Goal: Transaction & Acquisition: Purchase product/service

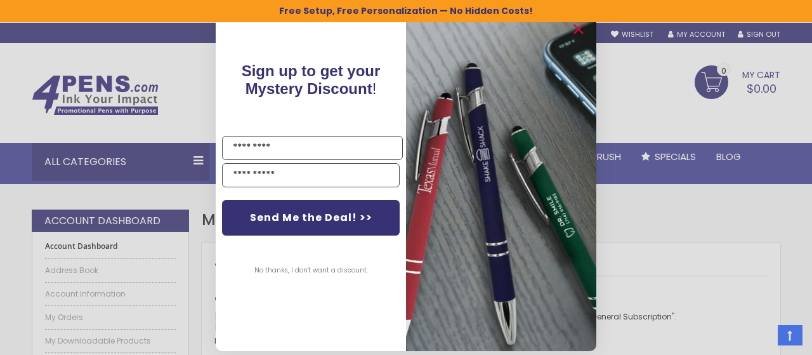
scroll to position [310, 0]
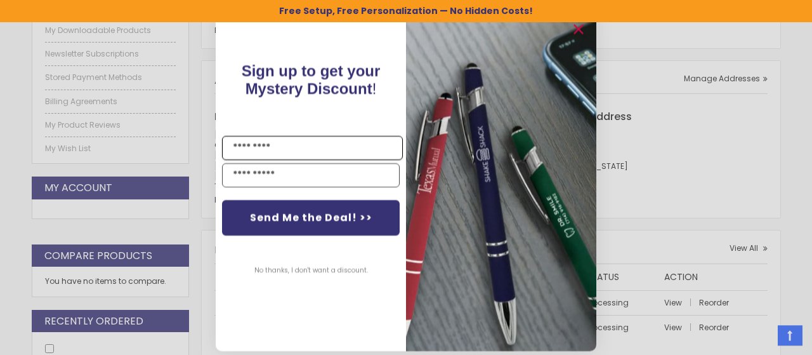
click at [319, 147] on input "Name" at bounding box center [312, 148] width 181 height 24
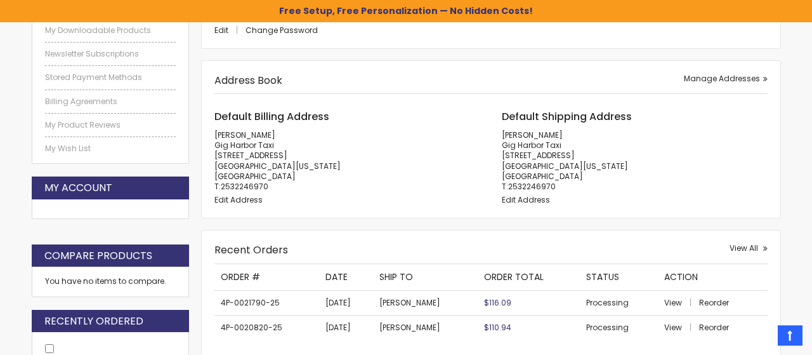
click at [622, 158] on div "Close dialog Sign up to get your Mystery Discount ! Name Email Send Me the Deal…" at bounding box center [406, 177] width 812 height 355
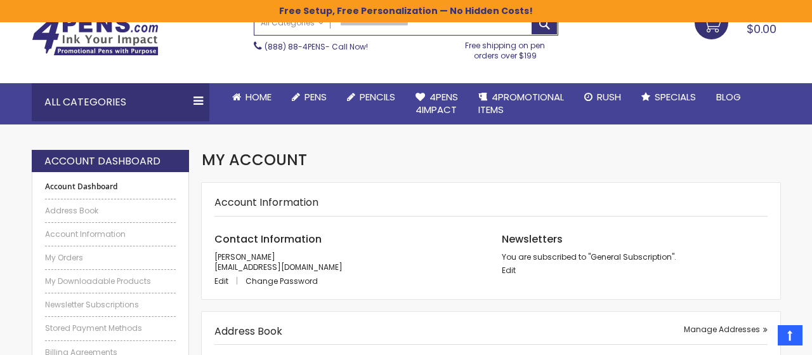
scroll to position [0, 0]
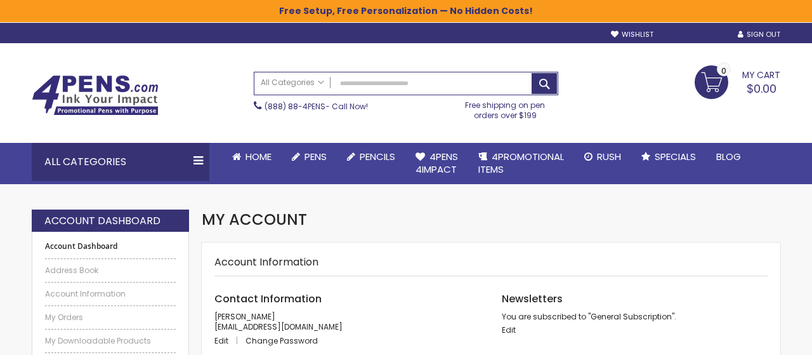
click at [686, 31] on link "My Account" at bounding box center [696, 35] width 57 height 10
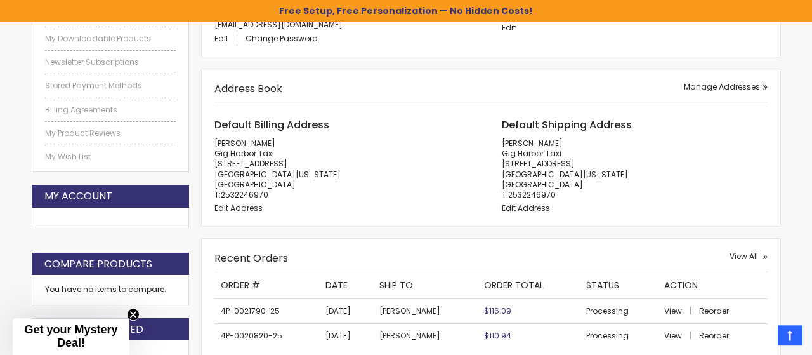
scroll to position [306, 0]
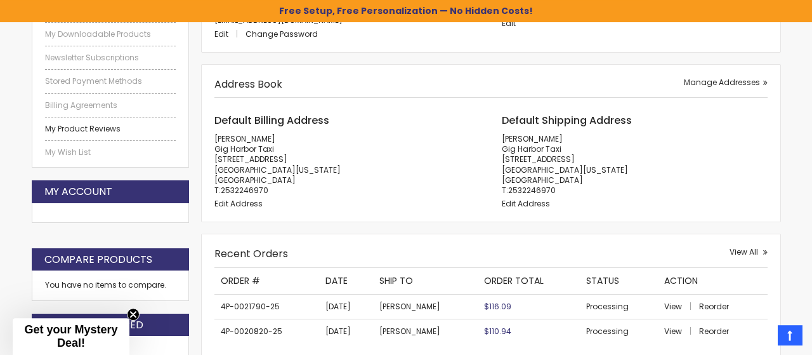
click at [96, 126] on link "My Product Reviews" at bounding box center [110, 129] width 131 height 10
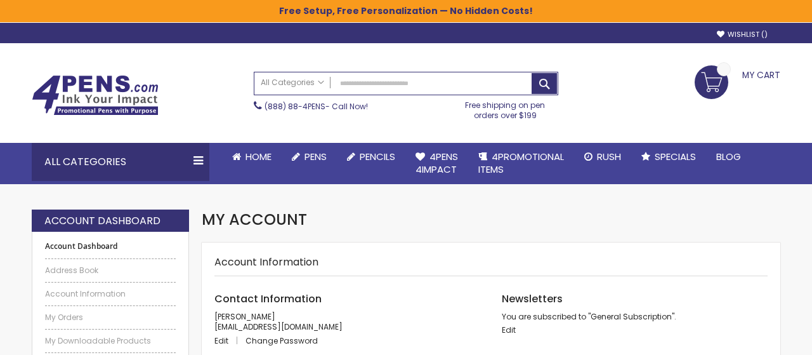
scroll to position [306, 0]
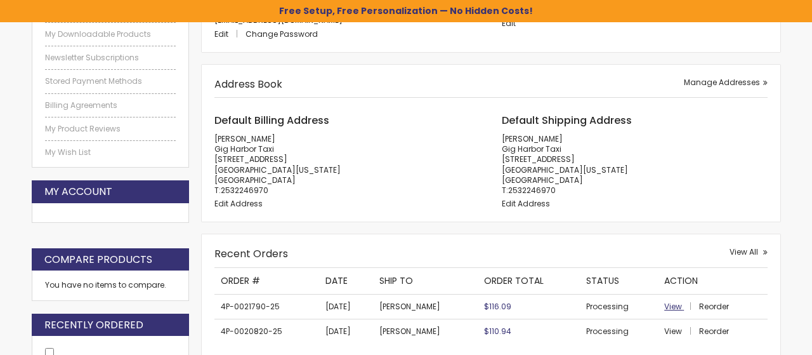
click at [671, 306] on span "View" at bounding box center [673, 306] width 18 height 11
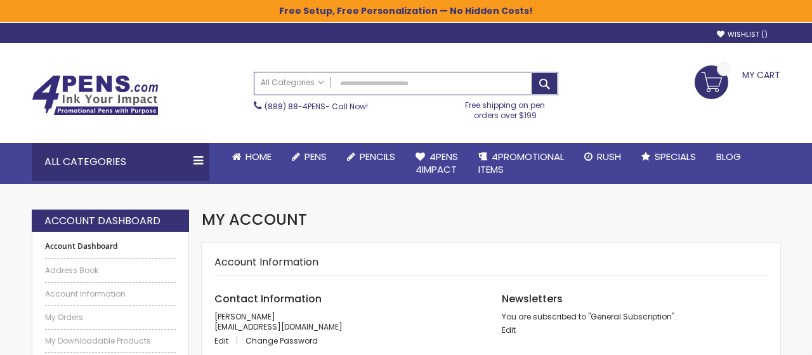
scroll to position [306, 0]
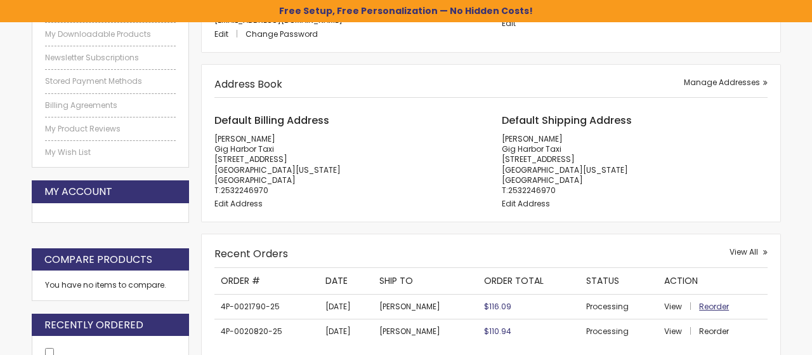
click at [713, 305] on span "Reorder" at bounding box center [714, 306] width 30 height 11
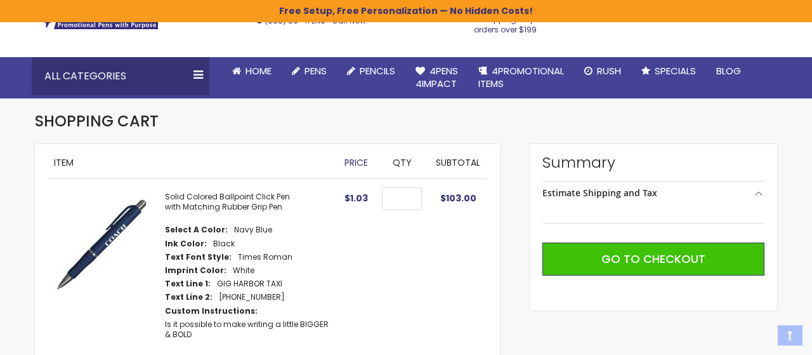
scroll to position [91, 0]
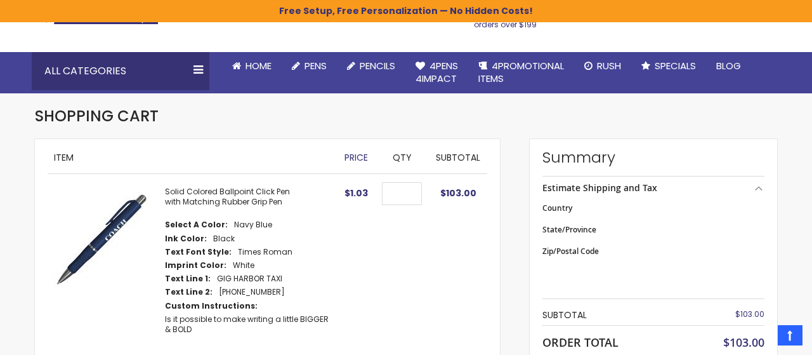
select select "**"
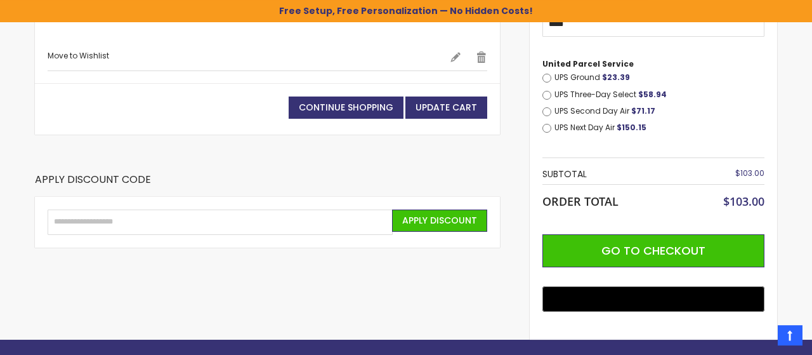
scroll to position [415, 0]
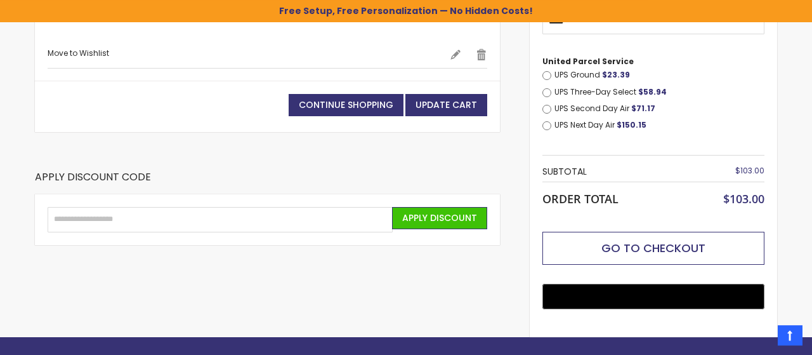
click at [693, 241] on span "Go to Checkout" at bounding box center [653, 248] width 104 height 16
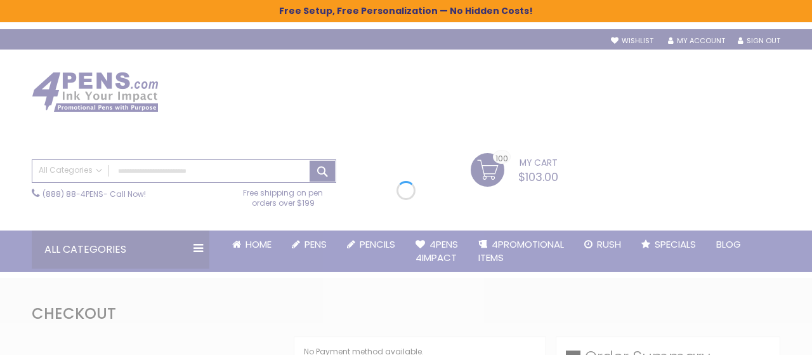
select select "*"
